Goal: Task Accomplishment & Management: Manage account settings

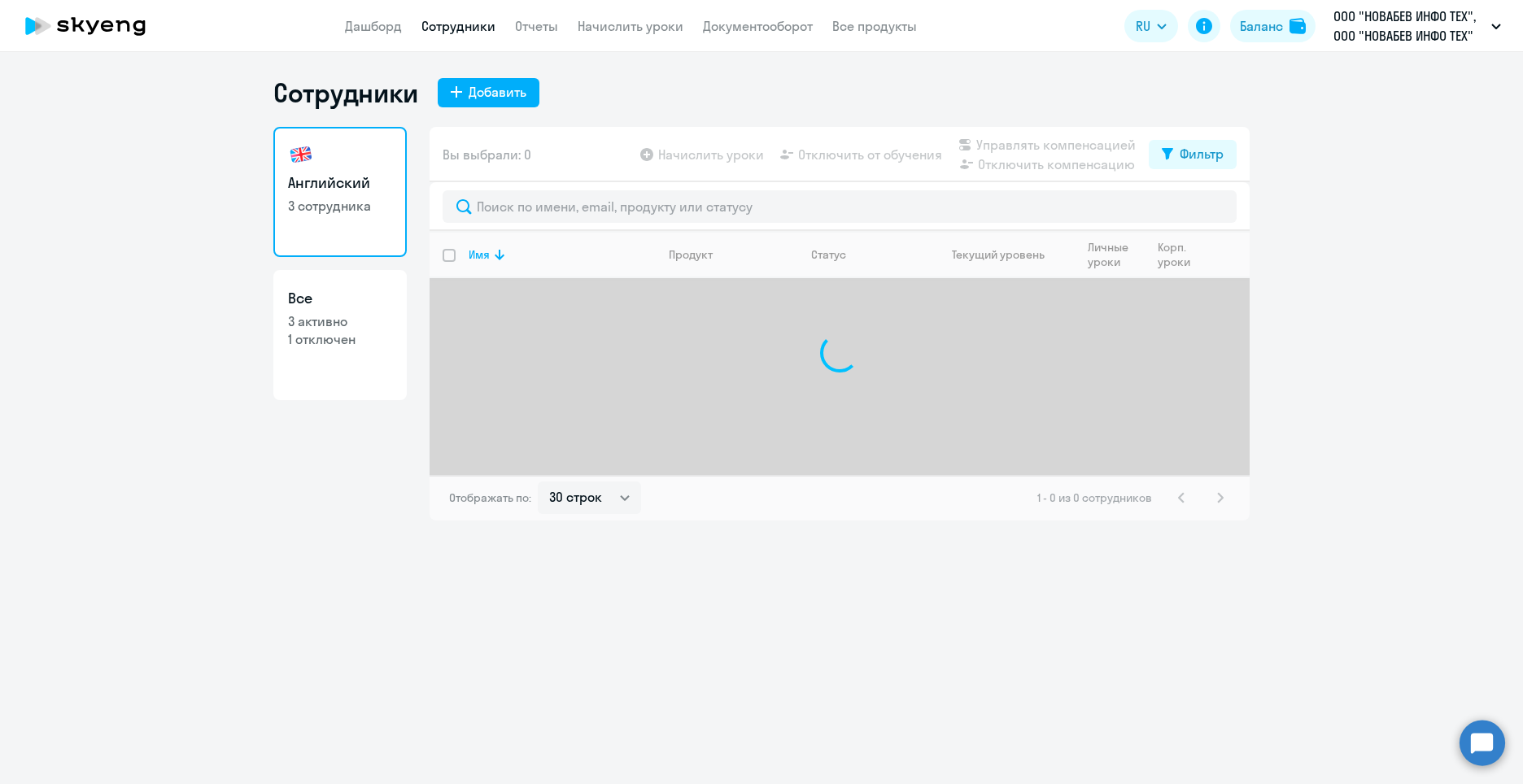
select select "30"
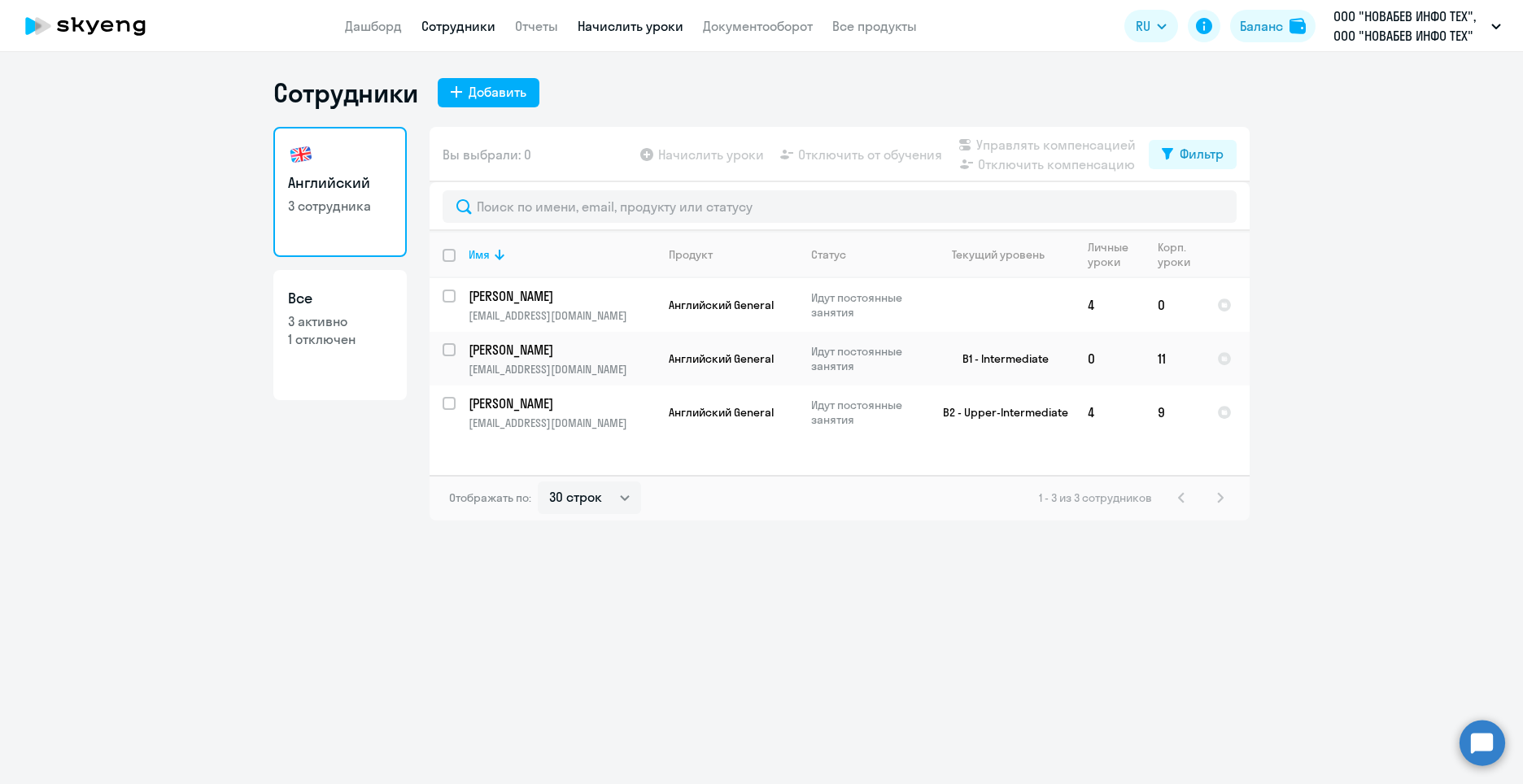
click at [587, 24] on link "Начислить уроки" at bounding box center [631, 26] width 106 height 16
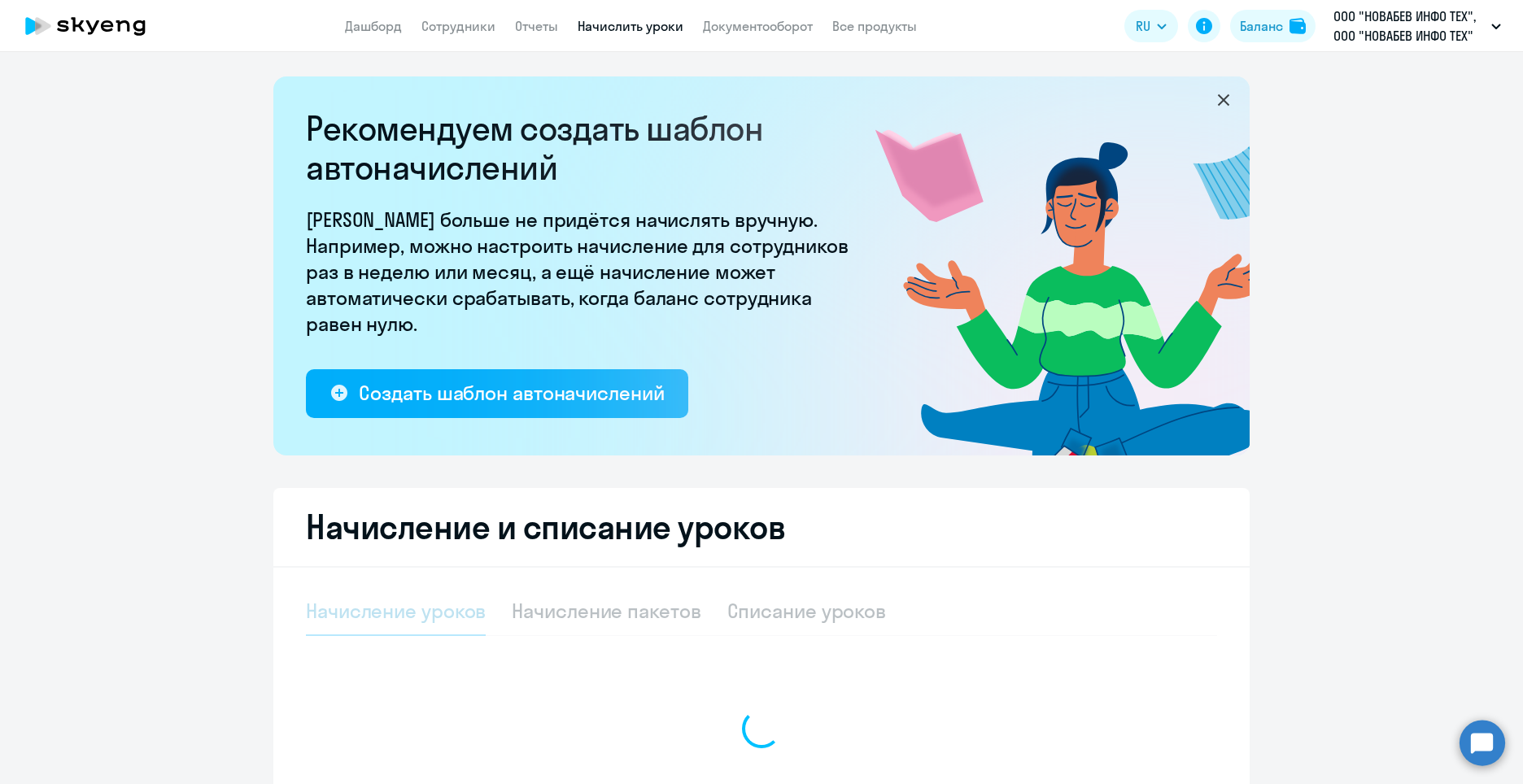
select select "10"
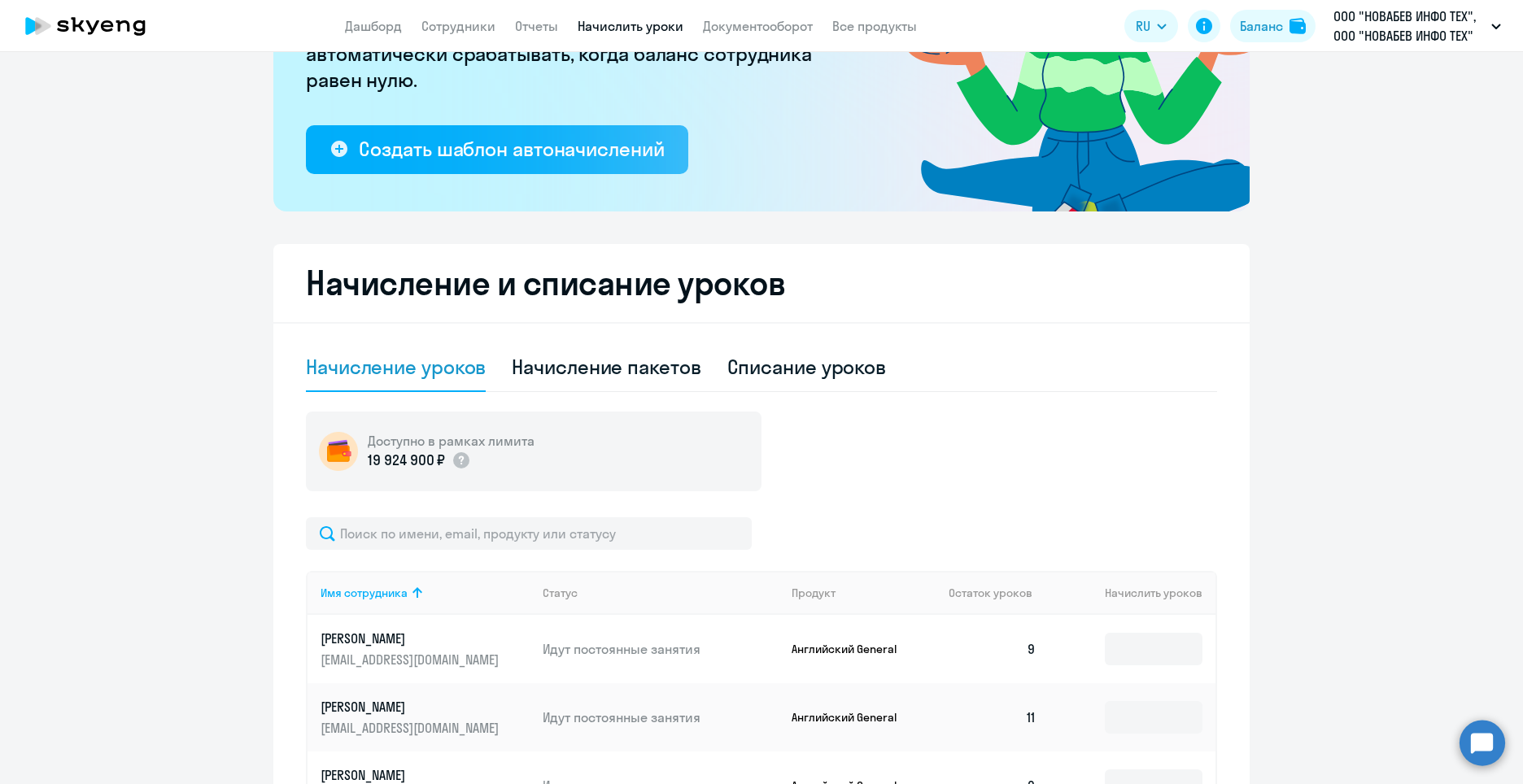
scroll to position [416, 0]
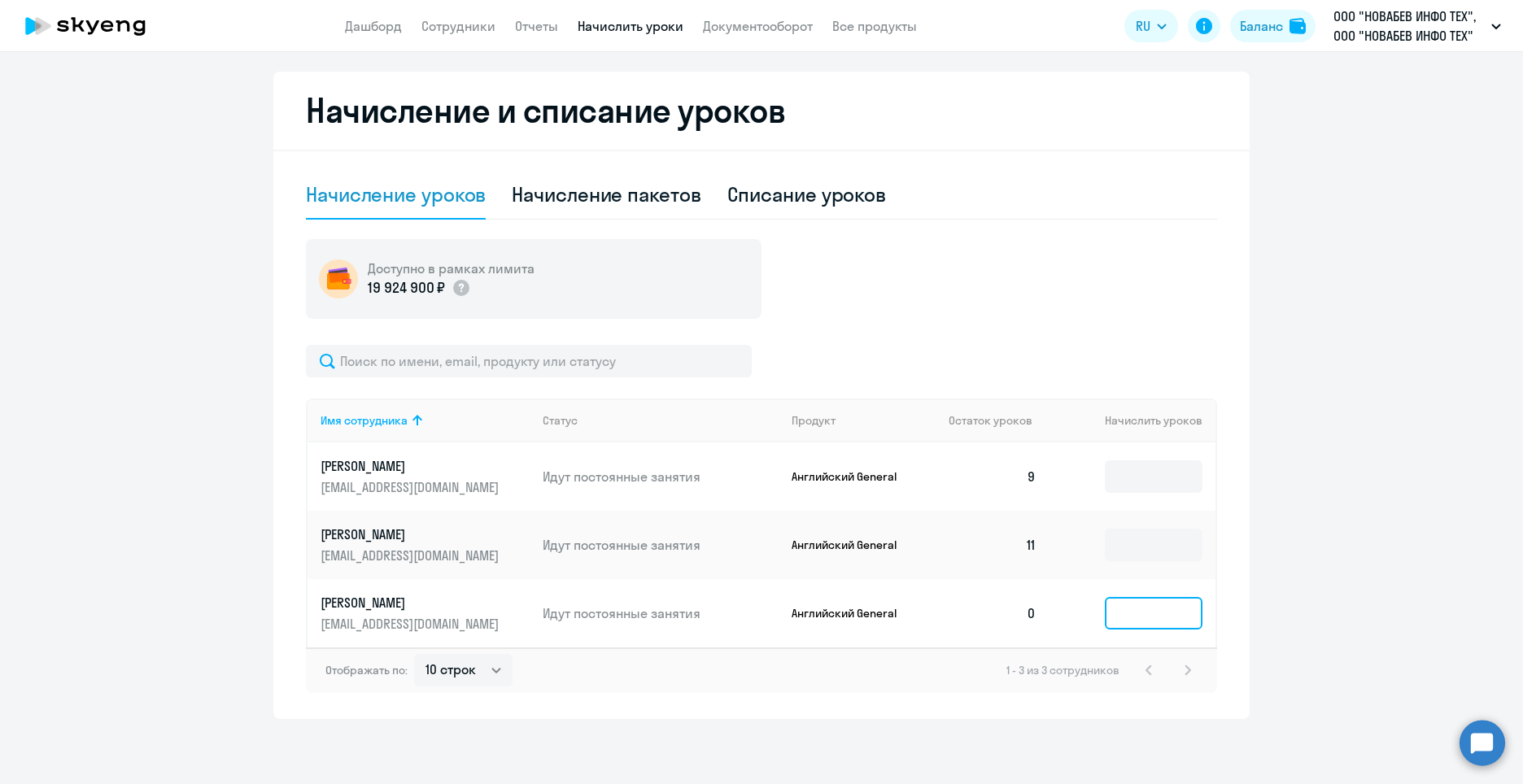
click at [1142, 608] on input at bounding box center [1154, 613] width 98 height 33
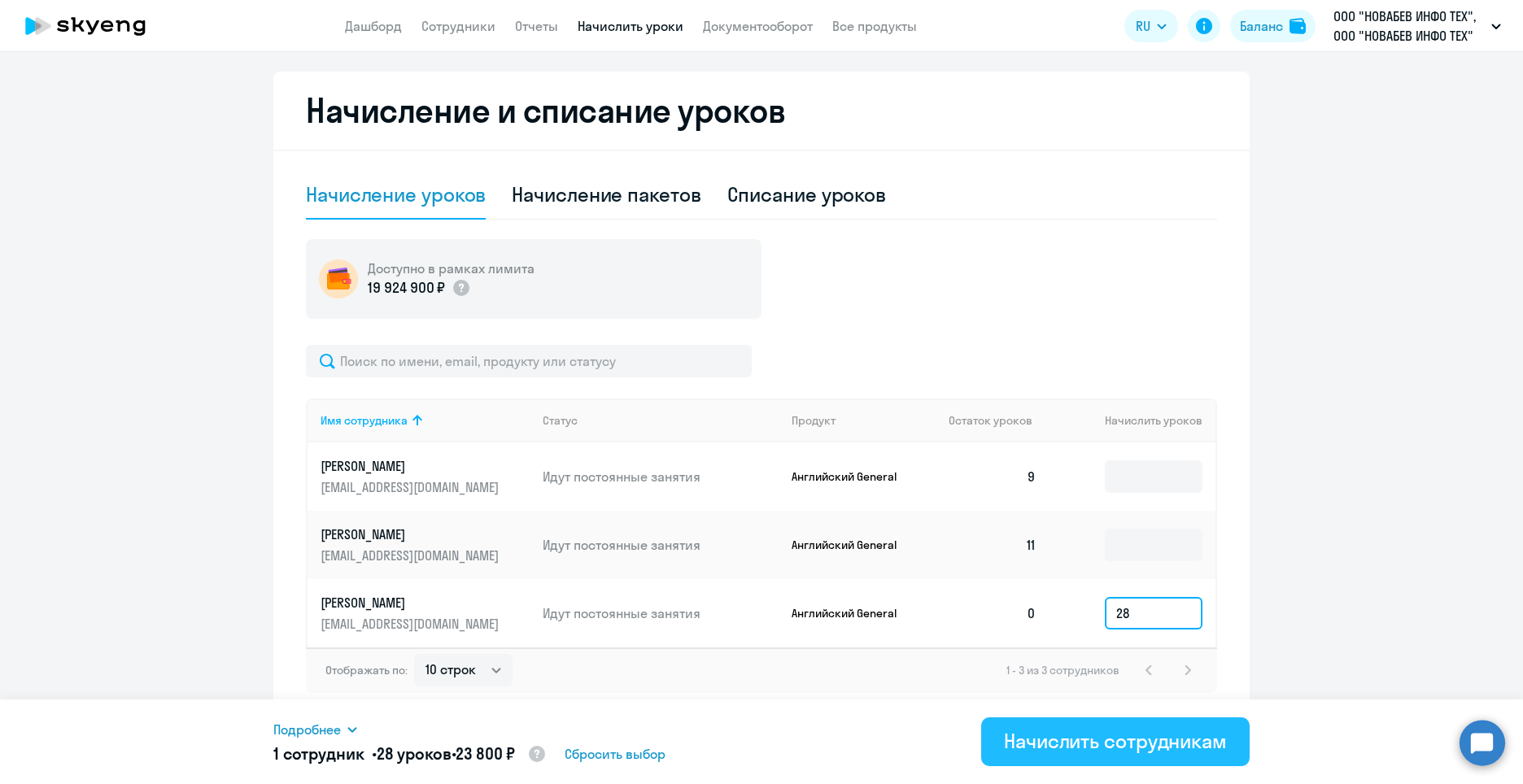
type input "28"
click at [1144, 741] on div "Начислить сотрудникам" at bounding box center [1115, 741] width 223 height 26
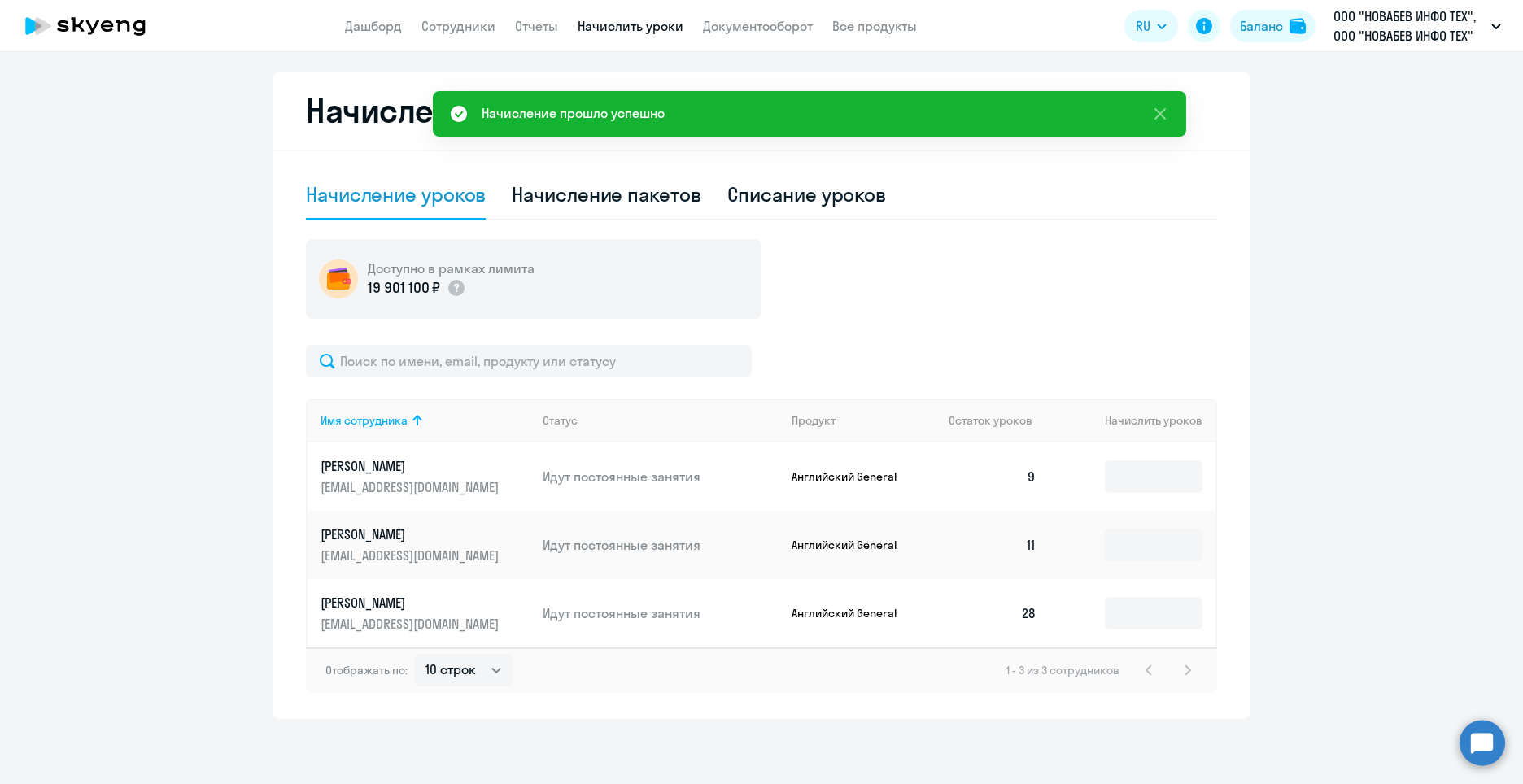
click at [438, 15] on app-header "Дашборд Сотрудники Отчеты Начислить уроки Документооборот Все продукты Дашборд …" at bounding box center [762, 26] width 1523 height 52
click at [457, 32] on link "Сотрудники" at bounding box center [458, 26] width 74 height 16
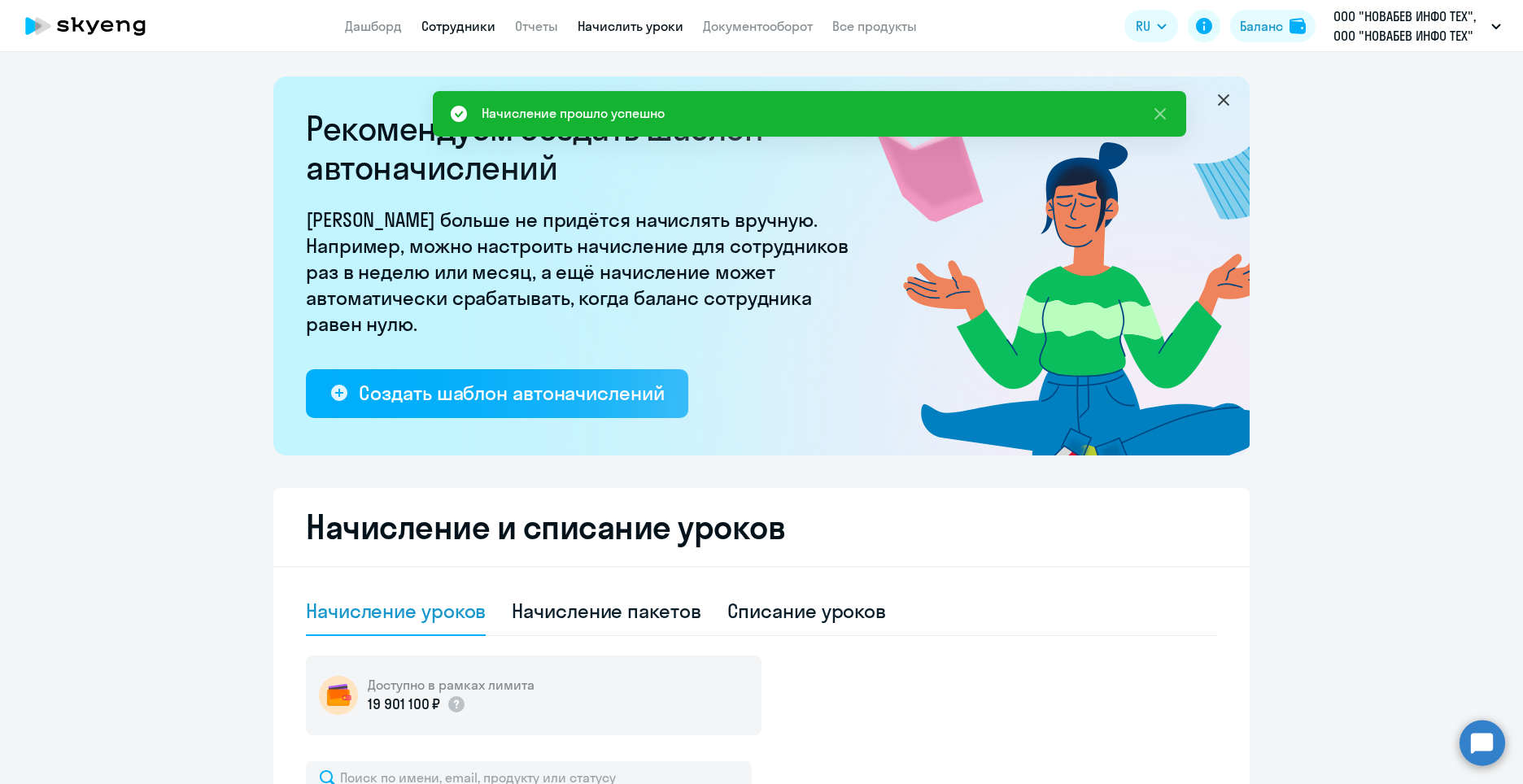
select select "30"
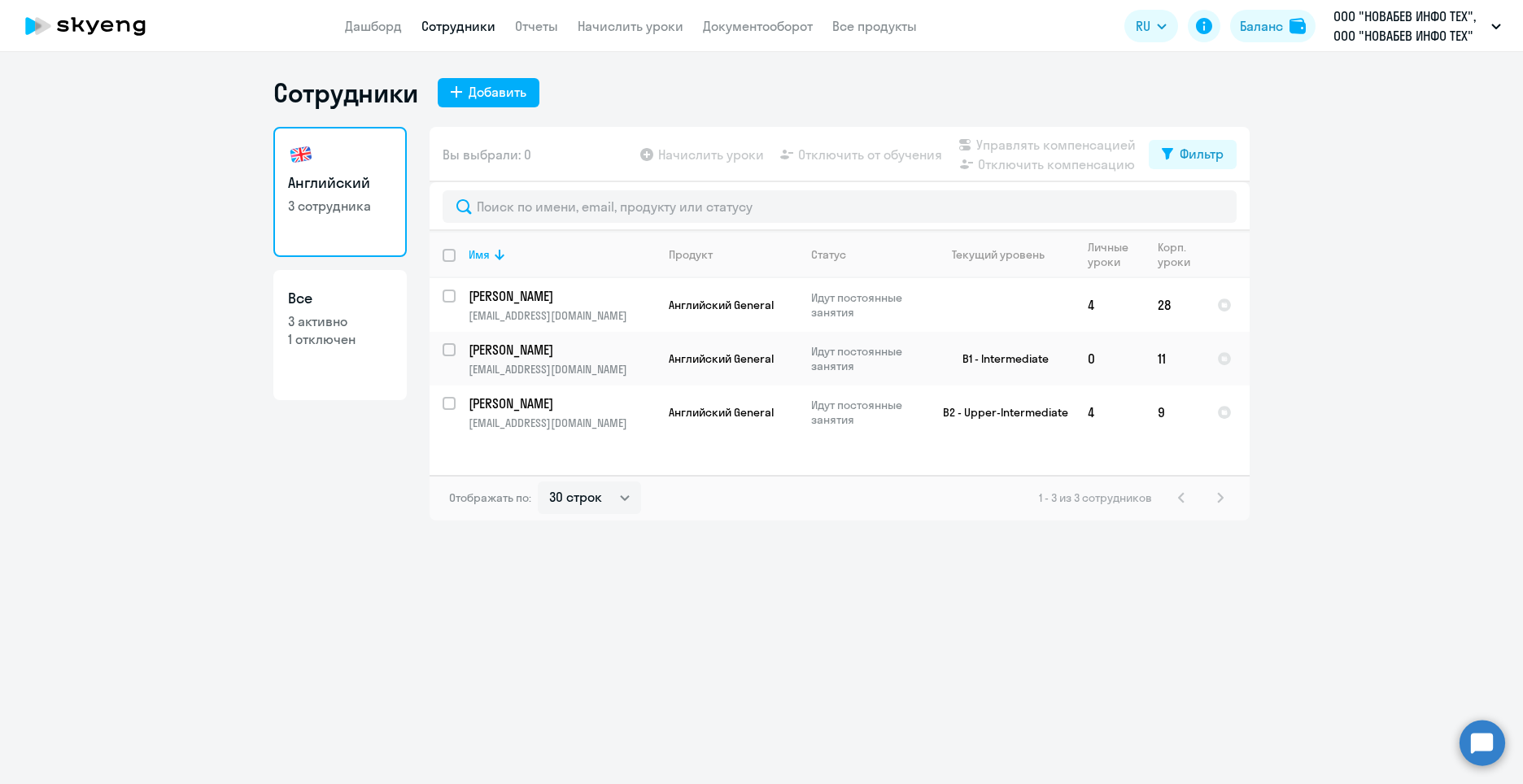
click at [359, 355] on link "Все 3 активно 1 отключен" at bounding box center [340, 335] width 133 height 130
select select "30"
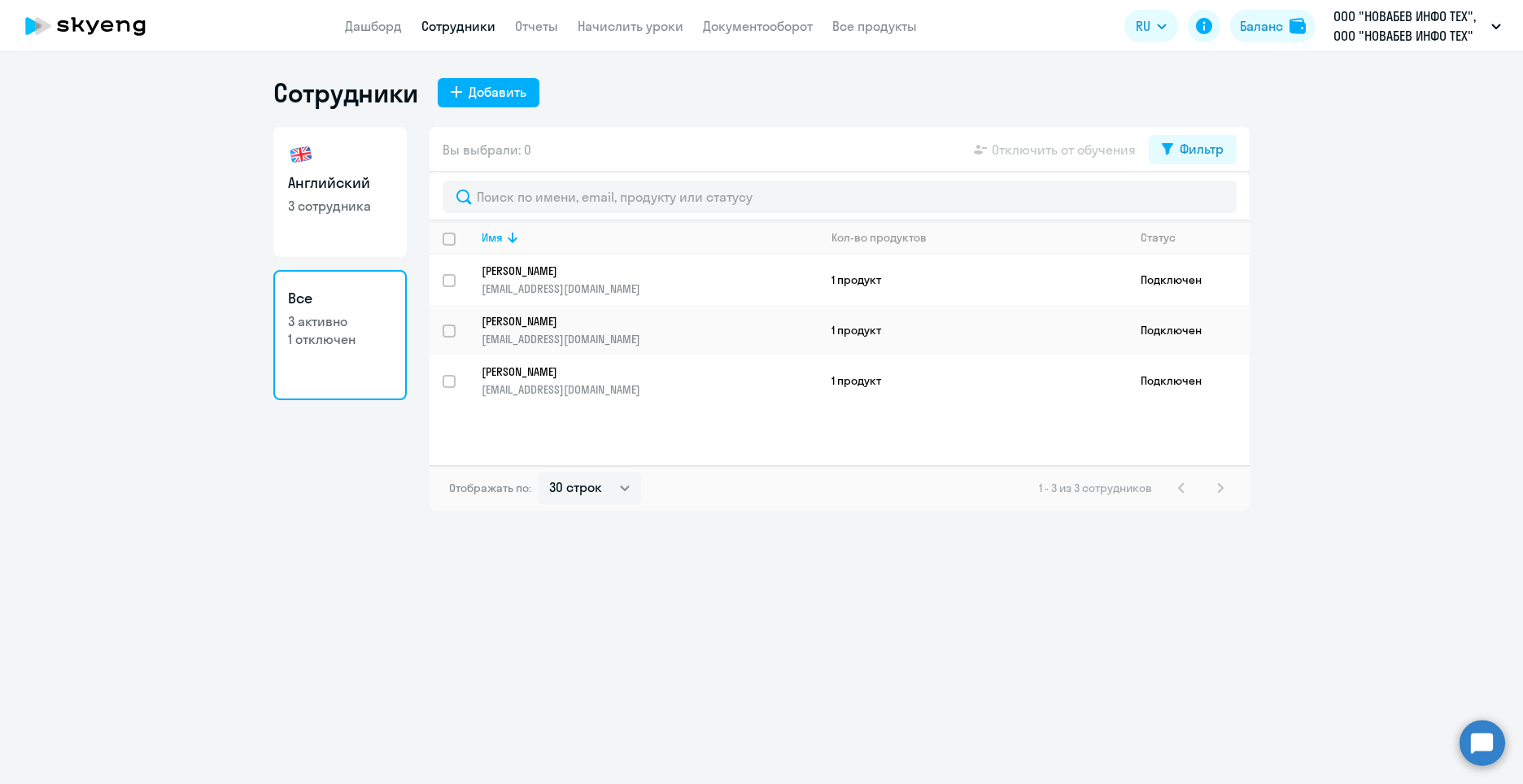
click at [323, 218] on link "Английский 3 сотрудника" at bounding box center [340, 192] width 133 height 130
select select "30"
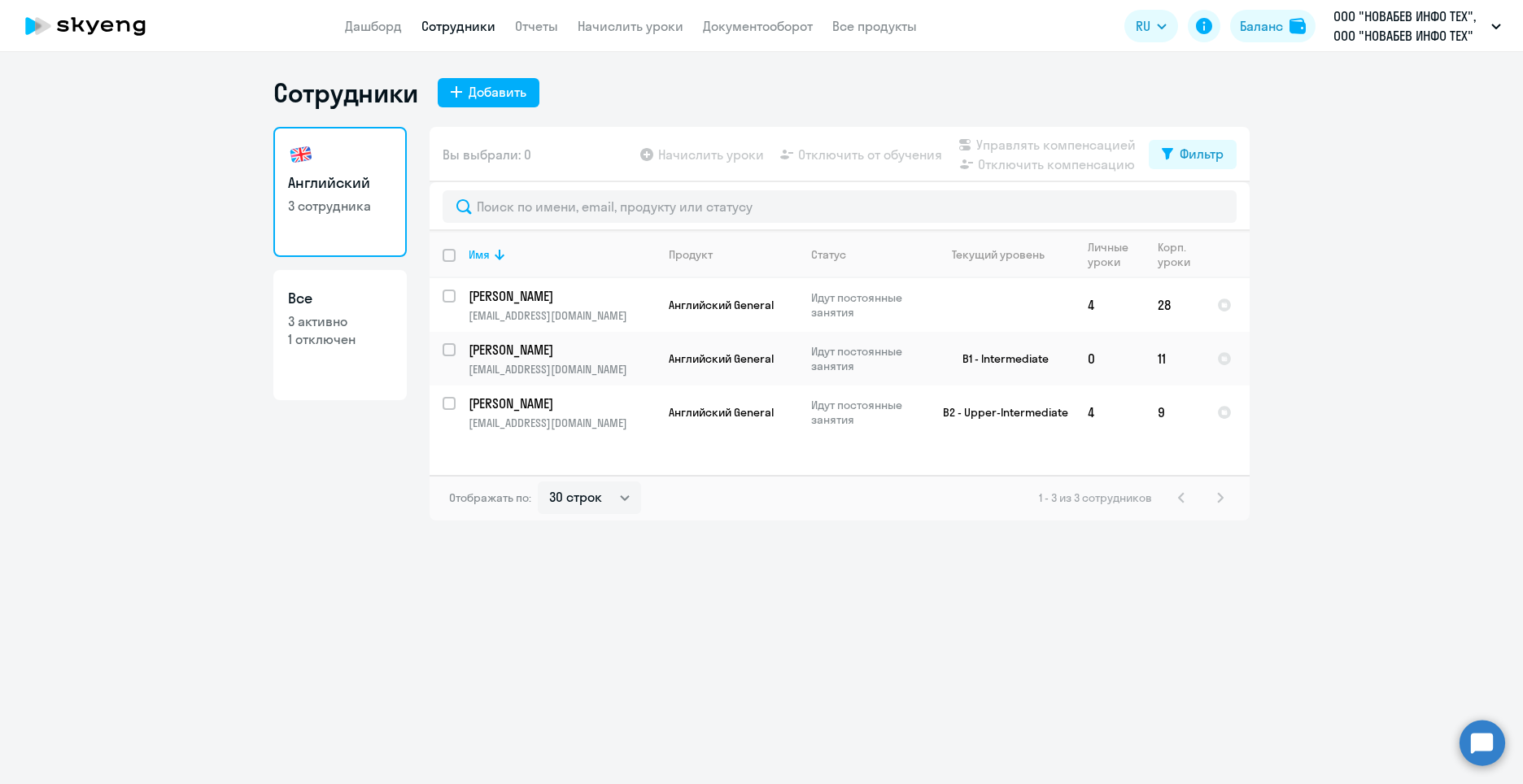
select select "30"
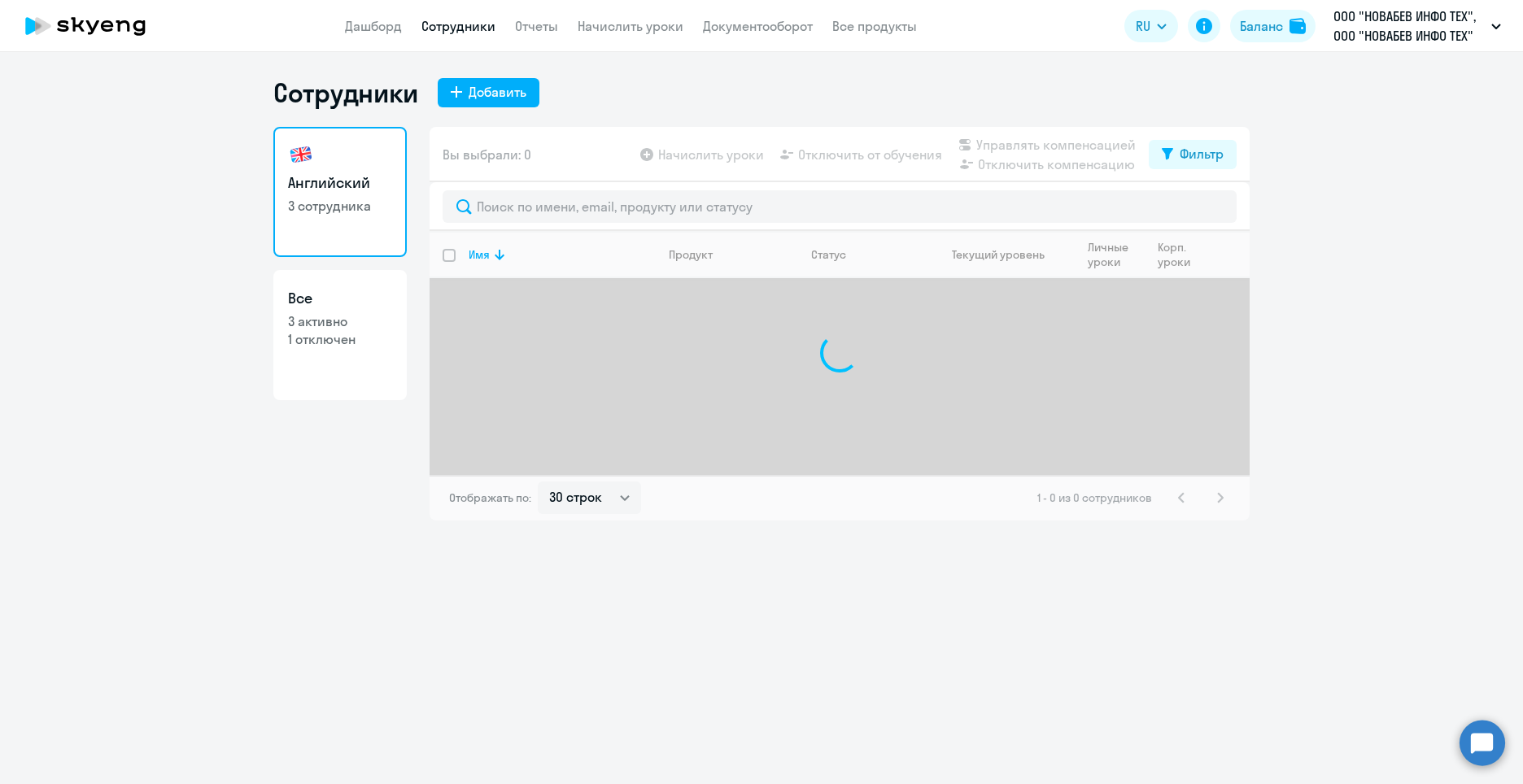
select select "30"
